Goal: Task Accomplishment & Management: Manage account settings

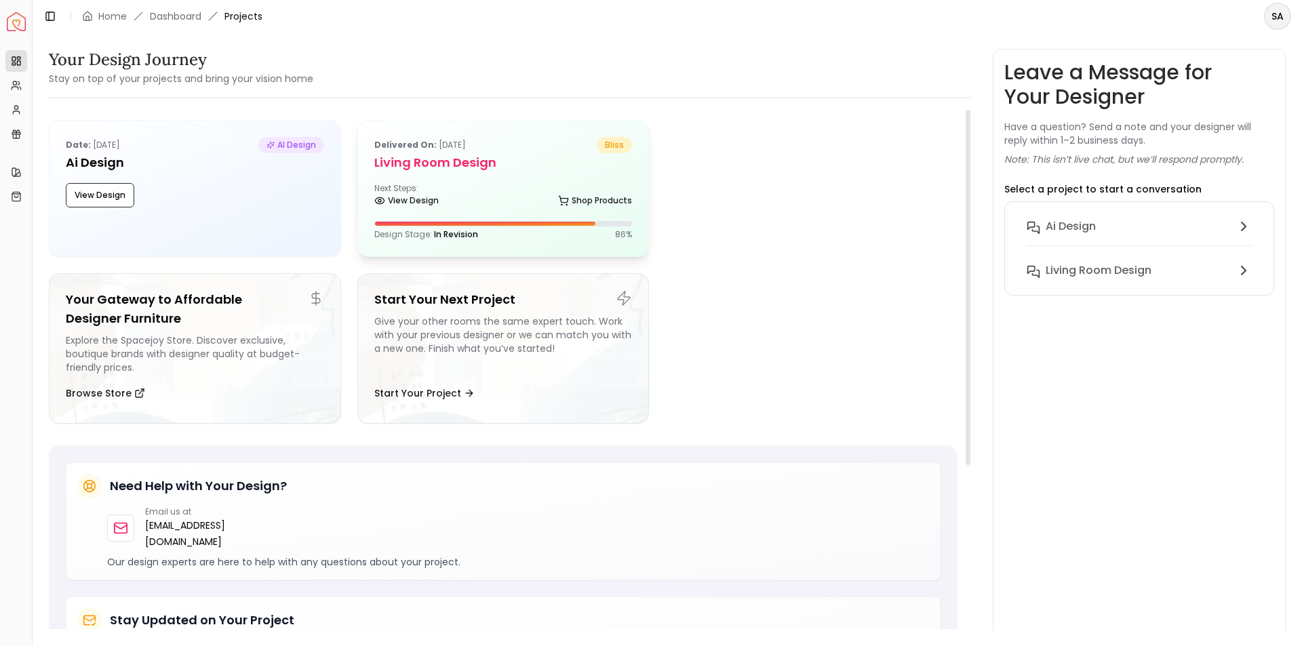
click at [529, 224] on div at bounding box center [467, 224] width 257 height 4
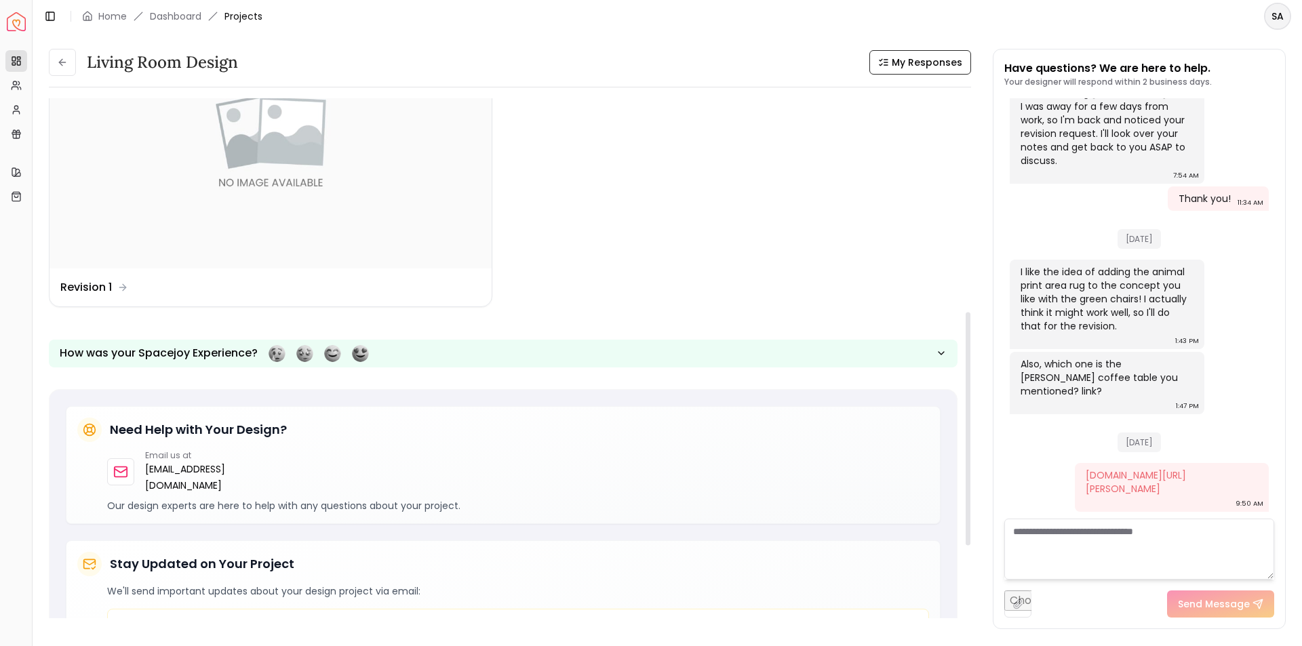
scroll to position [475, 0]
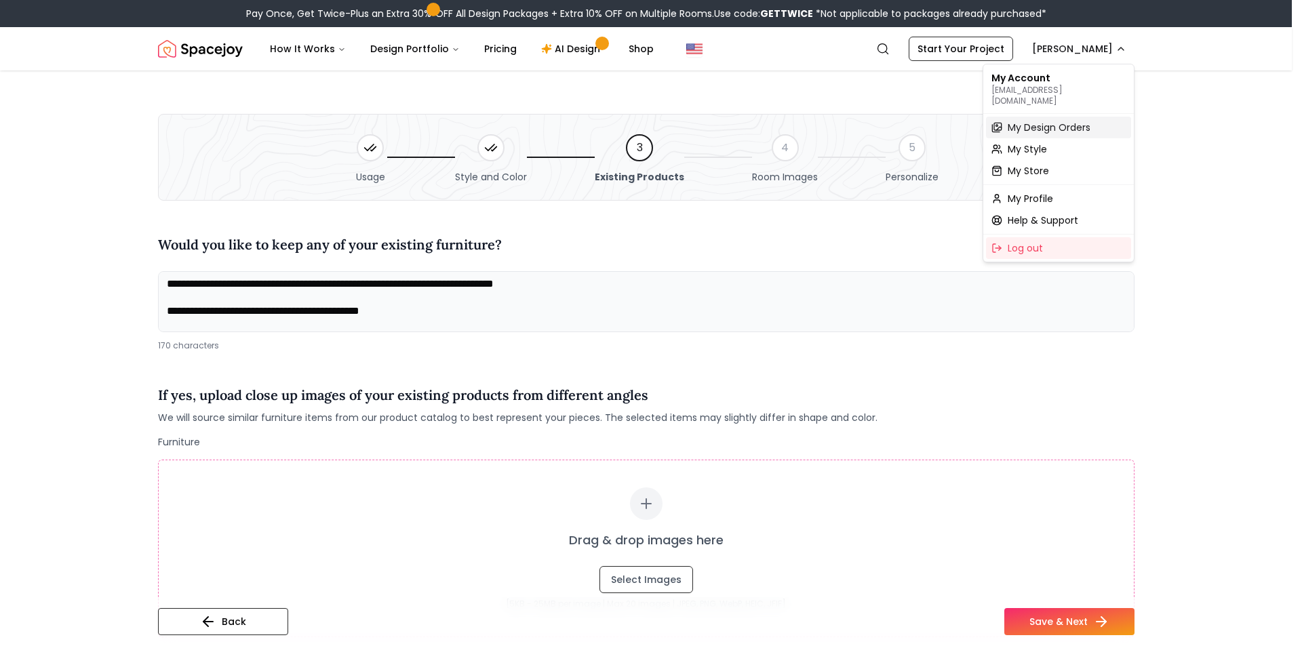
click at [1034, 121] on span "My Design Orders" at bounding box center [1049, 128] width 83 height 14
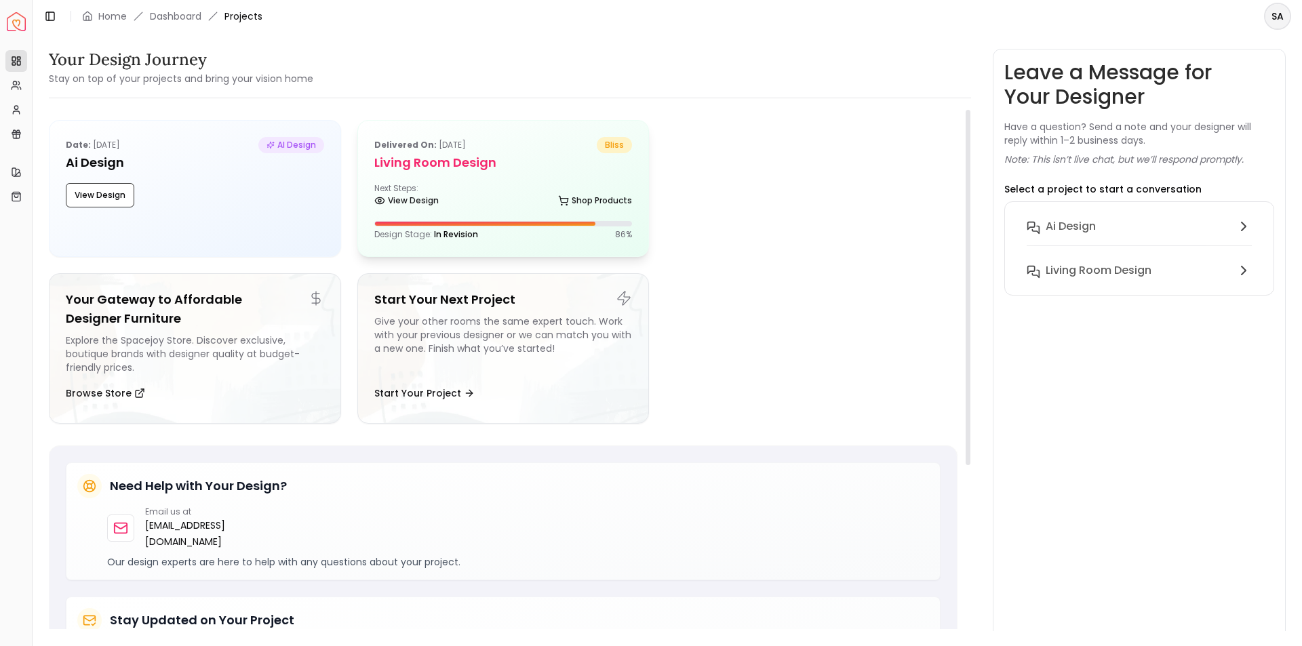
click at [471, 199] on div "View Design Shop Products" at bounding box center [503, 204] width 258 height 14
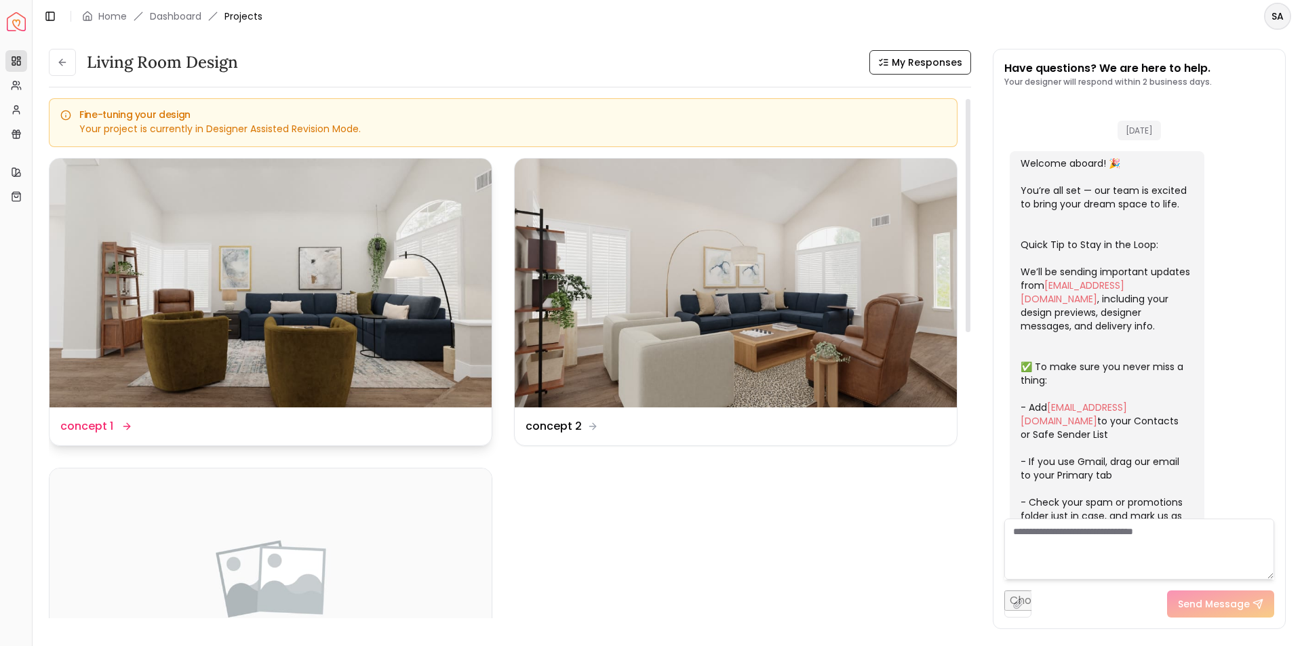
scroll to position [2492, 0]
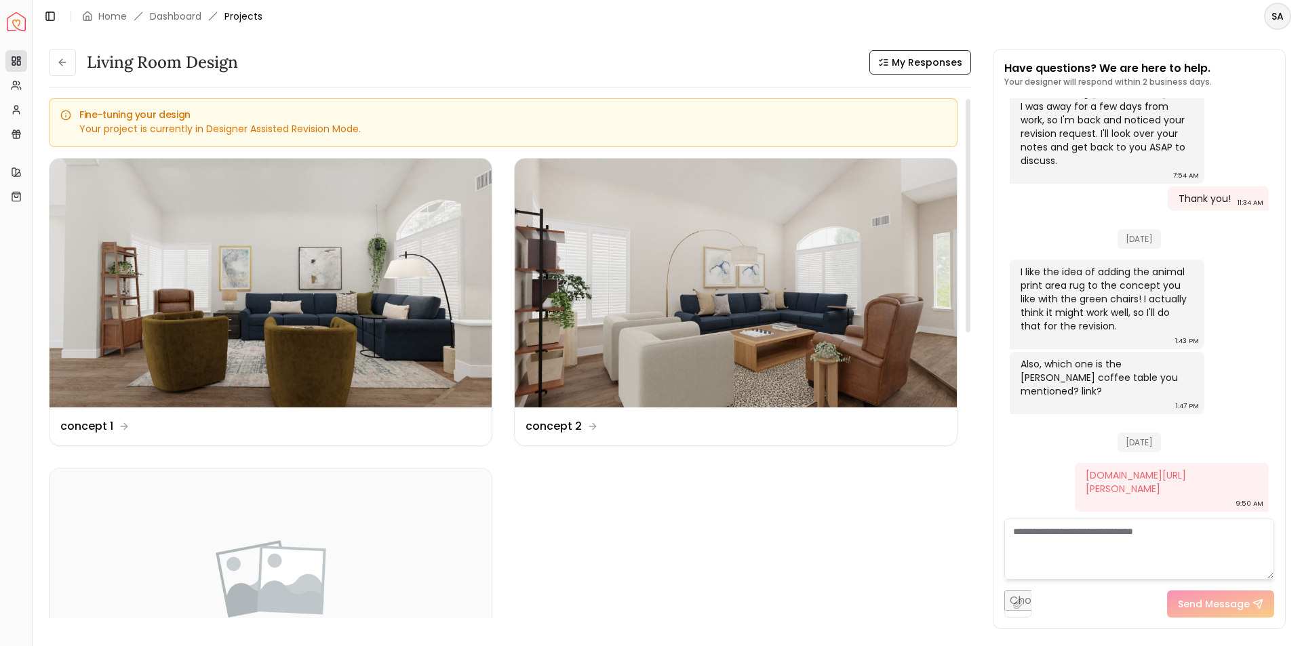
click at [258, 128] on div "Your project is currently in Designer Assisted Revision Mode." at bounding box center [503, 129] width 886 height 14
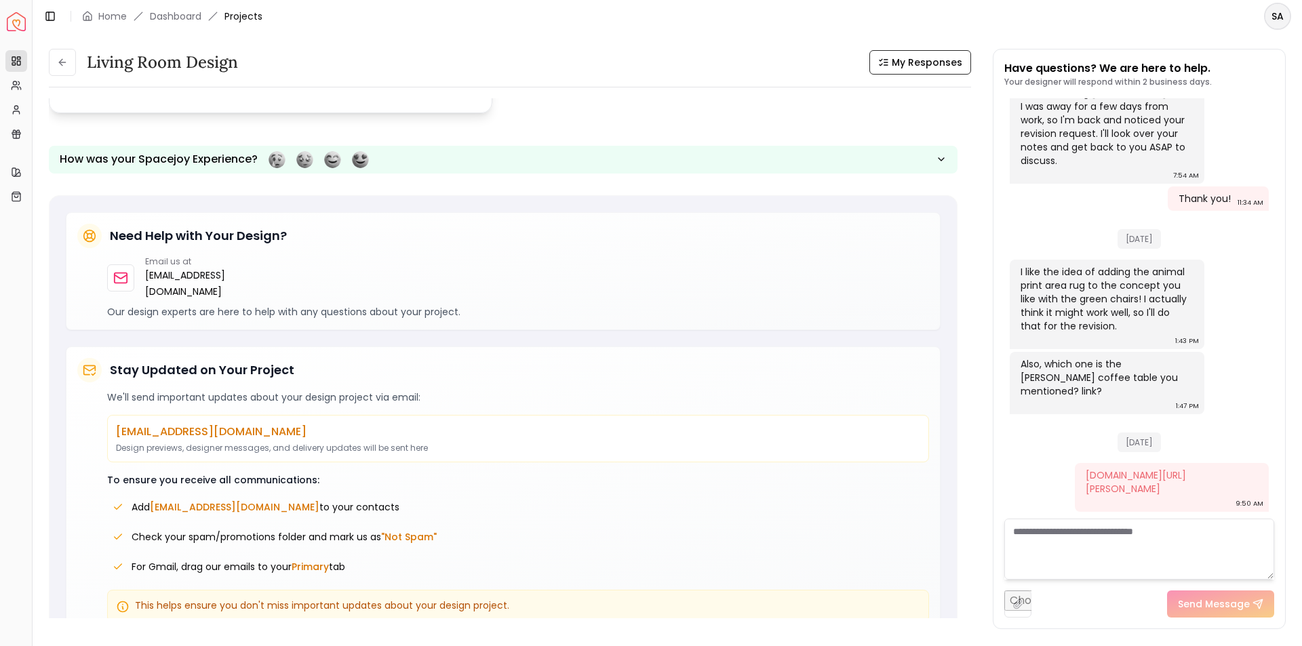
scroll to position [659, 0]
